Goal: Information Seeking & Learning: Learn about a topic

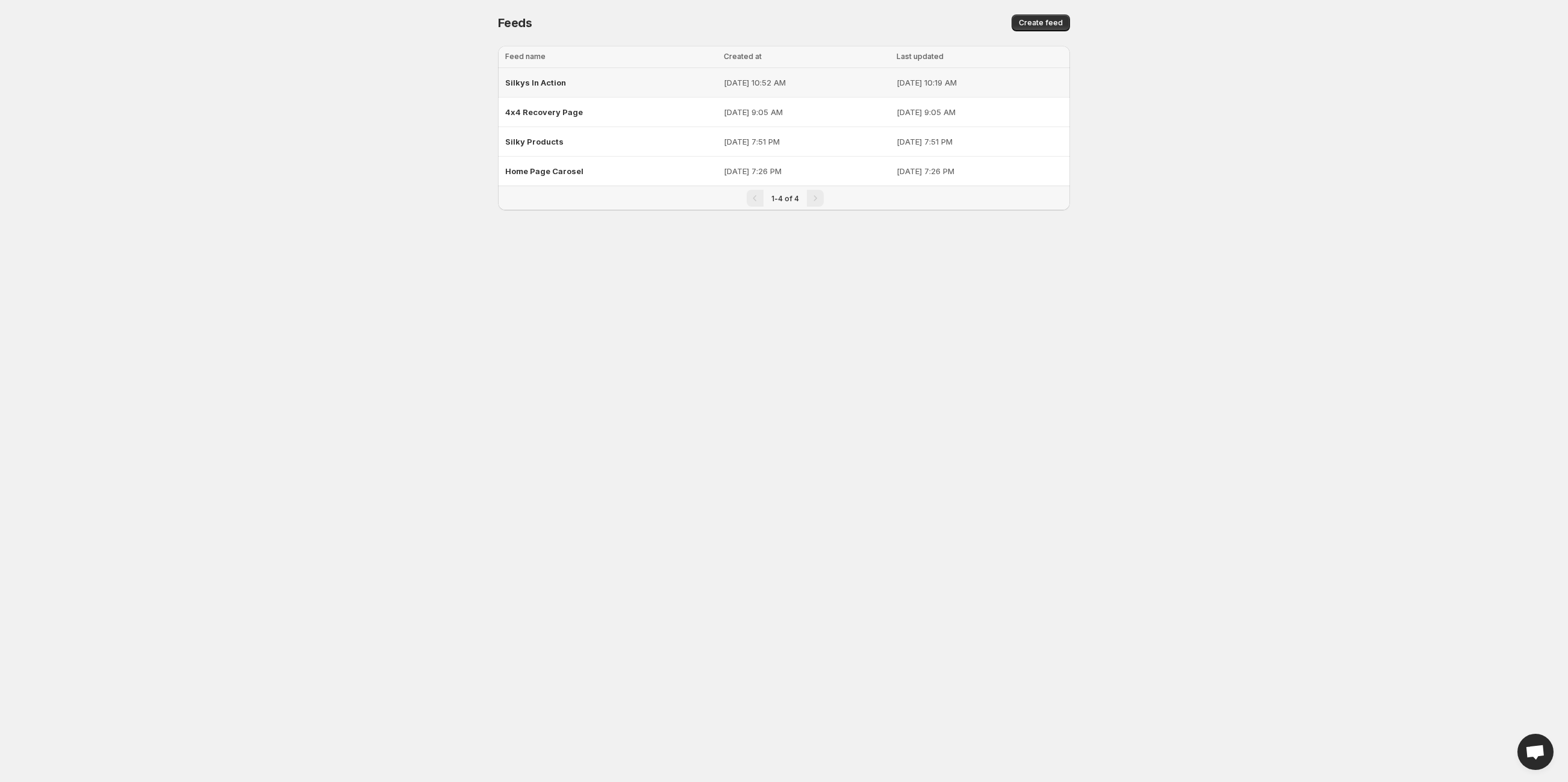
click at [536, 80] on span "Silkys In Action" at bounding box center [535, 83] width 61 height 10
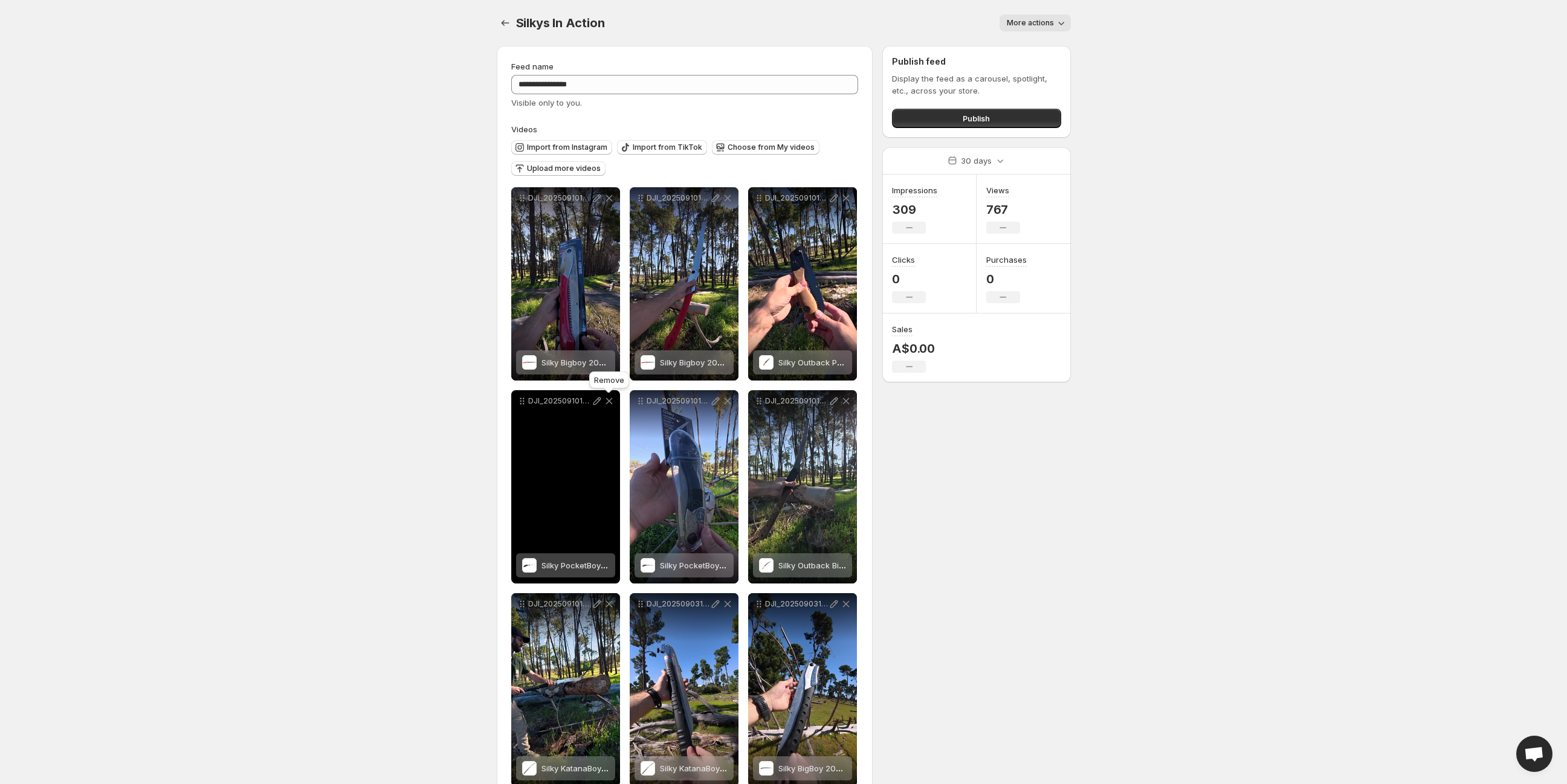
click at [606, 401] on icon at bounding box center [609, 401] width 12 height 12
